Goal: Task Accomplishment & Management: Complete application form

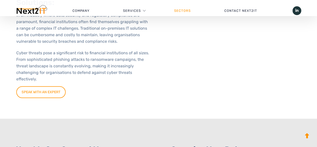
scroll to position [226, 0]
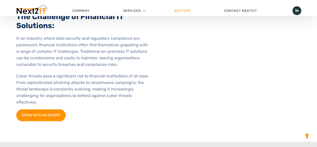
click at [42, 114] on link "SPEAK WITH AN EXPERT" at bounding box center [40, 115] width 49 height 12
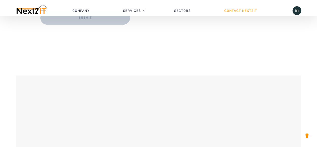
scroll to position [226, 0]
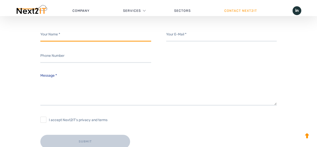
click at [95, 37] on input "Contact form" at bounding box center [95, 35] width 111 height 14
type input "[PERSON_NAME]"
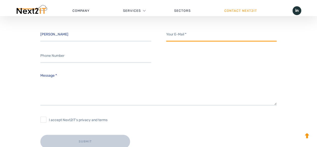
type input "[EMAIL_ADDRESS][DOMAIN_NAME]"
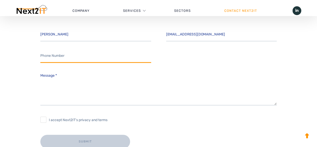
drag, startPoint x: 87, startPoint y: 55, endPoint x: 85, endPoint y: 59, distance: 4.4
click at [86, 55] on input "Contact form" at bounding box center [95, 56] width 111 height 14
type input "07762228622"
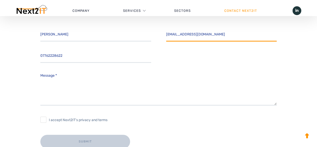
drag, startPoint x: 240, startPoint y: 35, endPoint x: 104, endPoint y: 39, distance: 136.1
click at [104, 39] on div "[PERSON_NAME] [EMAIL_ADDRESS][DOMAIN_NAME]" at bounding box center [159, 35] width 252 height 14
type input "[EMAIL_ADDRESS][DOMAIN_NAME]"
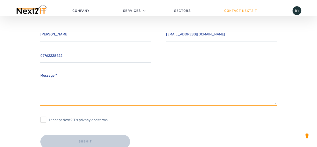
click at [75, 83] on textarea "Message *" at bounding box center [158, 87] width 237 height 35
type textarea "M"
drag, startPoint x: 97, startPoint y: 77, endPoint x: 0, endPoint y: 75, distance: 96.7
click at [0, 75] on div "[PERSON_NAME] [EMAIL_ADDRESS][DOMAIN_NAME] 07762228622 Message * I accept Next2…" at bounding box center [158, 107] width 317 height 159
type textarea "call me please [PHONE_NUMBER]"
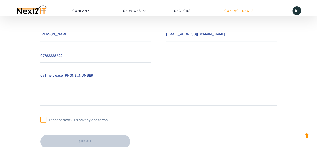
click at [44, 120] on input "I accept Next2IT's privacy and terms" at bounding box center [43, 119] width 6 height 6
checkbox input "true"
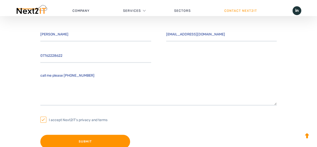
click at [71, 139] on input "Submit" at bounding box center [85, 142] width 90 height 14
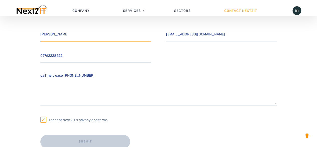
click at [80, 36] on input "[PERSON_NAME]" at bounding box center [95, 35] width 111 height 14
type input "[PERSON_NAME]"
type input "[EMAIL_ADDRESS][DOMAIN_NAME]"
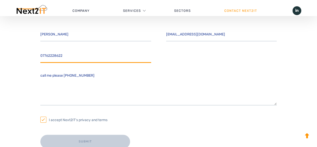
click at [81, 55] on input "07762228622" at bounding box center [95, 56] width 111 height 14
type input "07762228622"
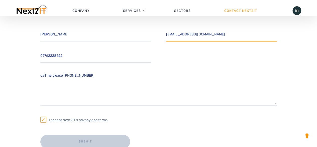
drag, startPoint x: 237, startPoint y: 36, endPoint x: 97, endPoint y: 50, distance: 141.5
click at [97, 50] on div "[PERSON_NAME] [EMAIL_ADDRESS][DOMAIN_NAME] 07762228622 Message * I accept Next2…" at bounding box center [158, 92] width 237 height 129
type input "[EMAIL_ADDRESS][DOMAIN_NAME]"
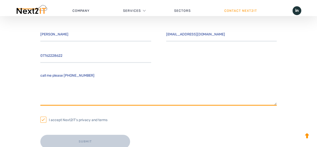
click at [104, 94] on textarea "Message *" at bounding box center [158, 87] width 237 height 35
type textarea "Message *"
drag, startPoint x: 67, startPoint y: 72, endPoint x: 0, endPoint y: 78, distance: 67.5
click at [0, 78] on div "Thank you for your message. It has been sent. [PERSON_NAME] [EMAIL_ADDRESS][DOM…" at bounding box center [158, 118] width 317 height 180
paste textarea "call me please [PHONE_NUMBER]"
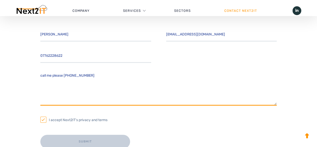
type textarea "call me please [PHONE_NUMBER]"
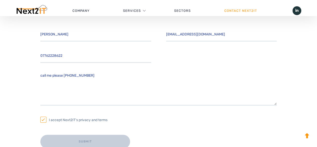
click at [40, 122] on input "I accept Next2IT's privacy and terms" at bounding box center [43, 119] width 6 height 6
checkbox input "true"
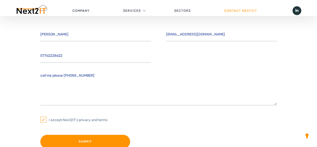
click at [70, 137] on input "Submit" at bounding box center [85, 142] width 90 height 14
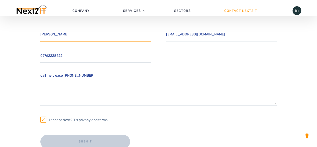
click at [80, 37] on input "[PERSON_NAME]" at bounding box center [95, 35] width 111 height 14
type input "[PERSON_NAME]"
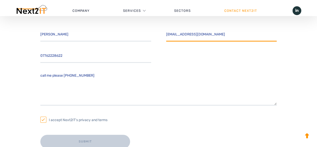
type input "[EMAIL_ADDRESS][DOMAIN_NAME]"
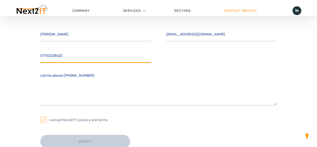
click at [79, 59] on input "07762228622" at bounding box center [95, 56] width 111 height 14
type input "07762228622"
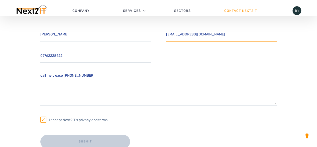
drag, startPoint x: 229, startPoint y: 37, endPoint x: 52, endPoint y: 47, distance: 177.5
click at [51, 46] on div "[PERSON_NAME] [EMAIL_ADDRESS][DOMAIN_NAME] 07762228622 Message * I accept Next2…" at bounding box center [158, 92] width 237 height 129
type input "[EMAIL_ADDRESS][DOMAIN_NAME]"
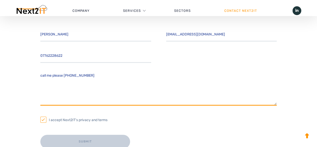
click at [112, 89] on textarea "Message *" at bounding box center [158, 87] width 237 height 35
drag, startPoint x: 93, startPoint y: 89, endPoint x: 19, endPoint y: 89, distance: 73.8
click at [19, 89] on div "Thank you for your message. It has been sent. [PERSON_NAME] [EMAIL_ADDRESS][DOM…" at bounding box center [158, 108] width 293 height 160
type textarea "Message *"
paste textarea "call me please [PHONE_NUMBER]"
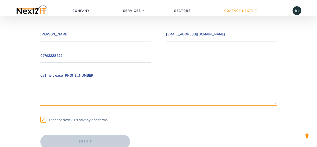
type textarea "call me please [PHONE_NUMBER]"
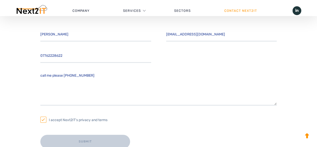
click at [43, 121] on input "I accept Next2IT's privacy and terms" at bounding box center [43, 119] width 6 height 6
checkbox input "true"
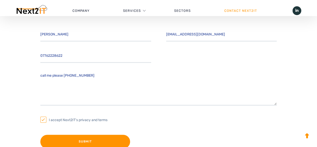
click at [73, 143] on input "Submit" at bounding box center [85, 142] width 90 height 14
